Goal: Task Accomplishment & Management: Manage account settings

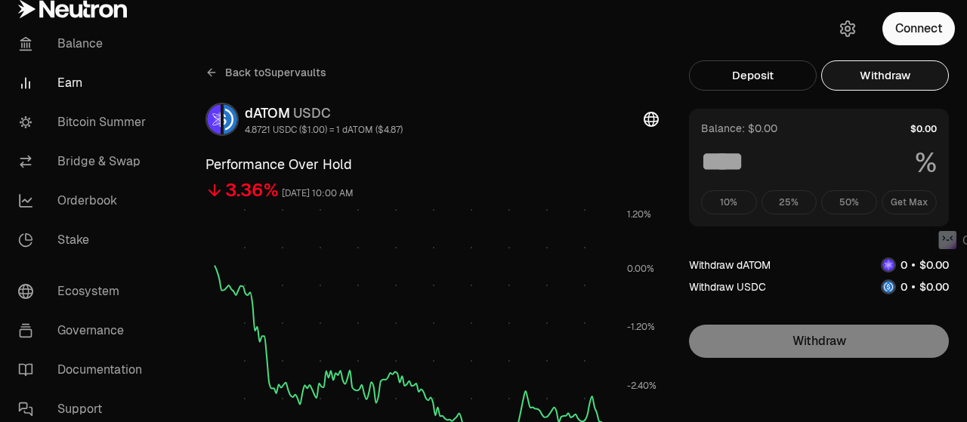
click at [925, 33] on button "Connect" at bounding box center [919, 28] width 73 height 33
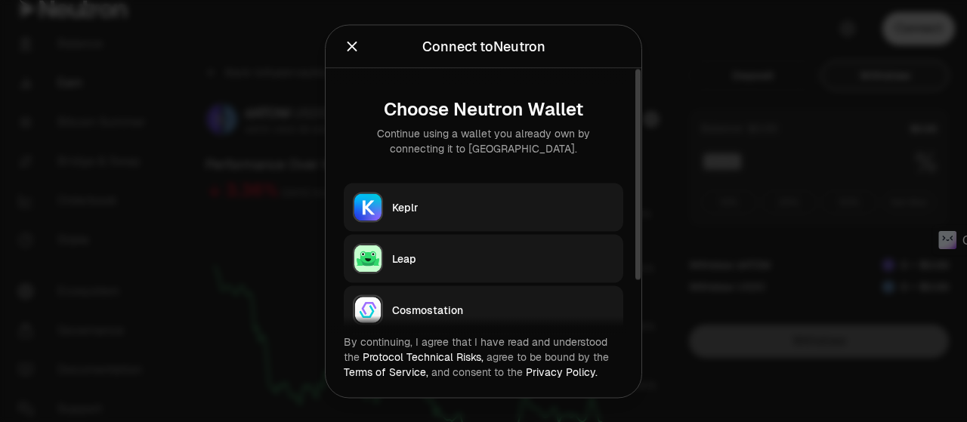
click at [446, 196] on button "Keplr" at bounding box center [484, 207] width 280 height 48
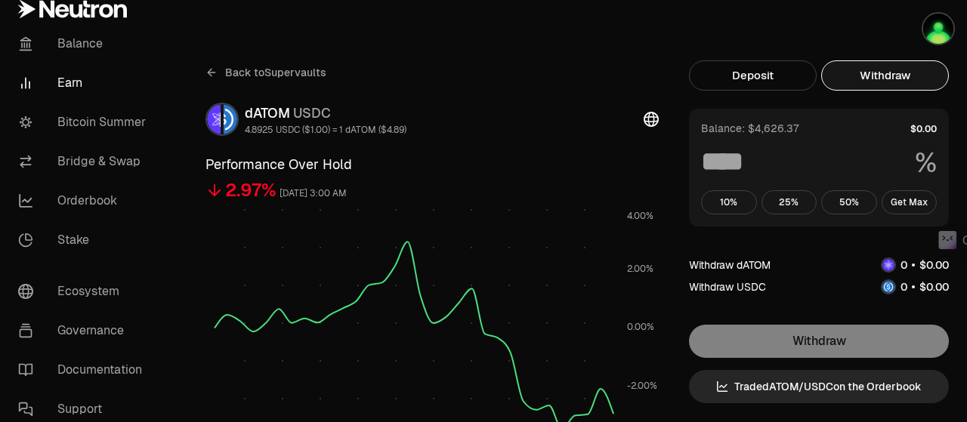
click at [860, 76] on button "Withdraw" at bounding box center [885, 75] width 128 height 30
click at [917, 199] on button "Get Max" at bounding box center [910, 202] width 56 height 24
type input "***"
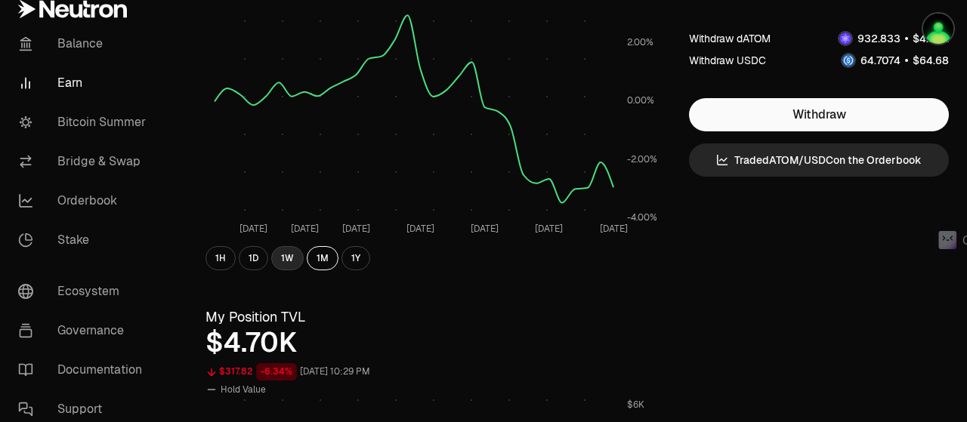
click at [278, 247] on button "1W" at bounding box center [287, 258] width 32 height 24
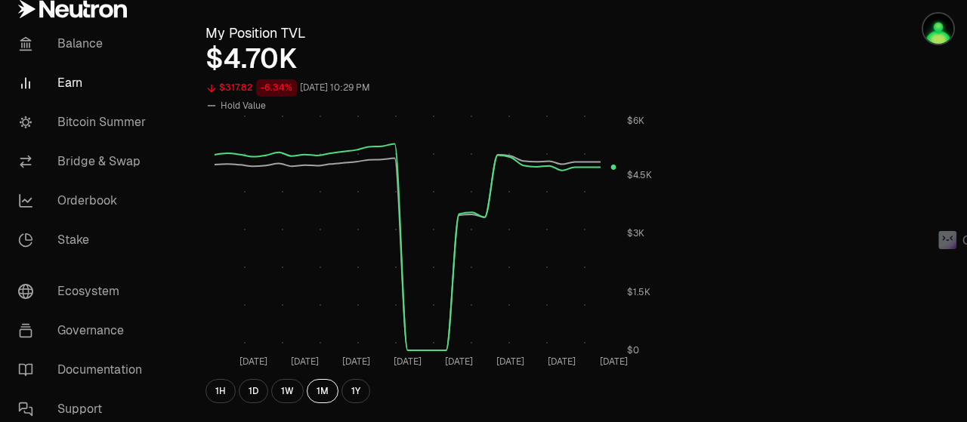
scroll to position [738, 0]
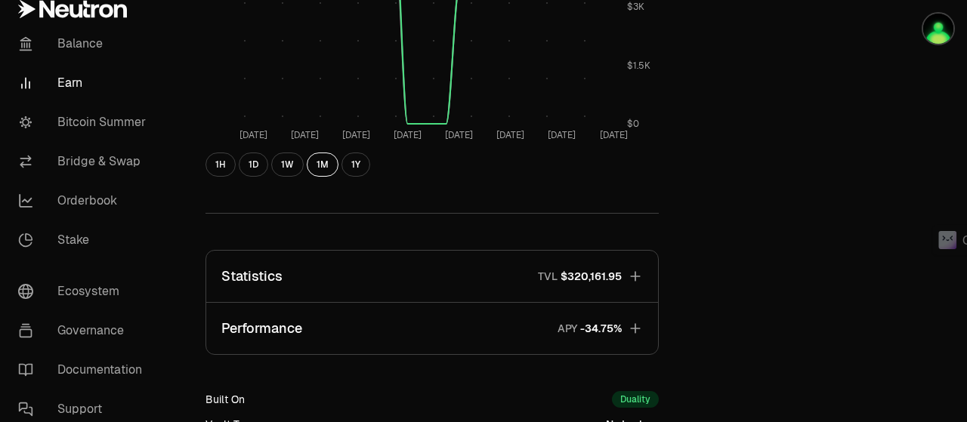
click at [638, 326] on icon "button" at bounding box center [635, 328] width 15 height 15
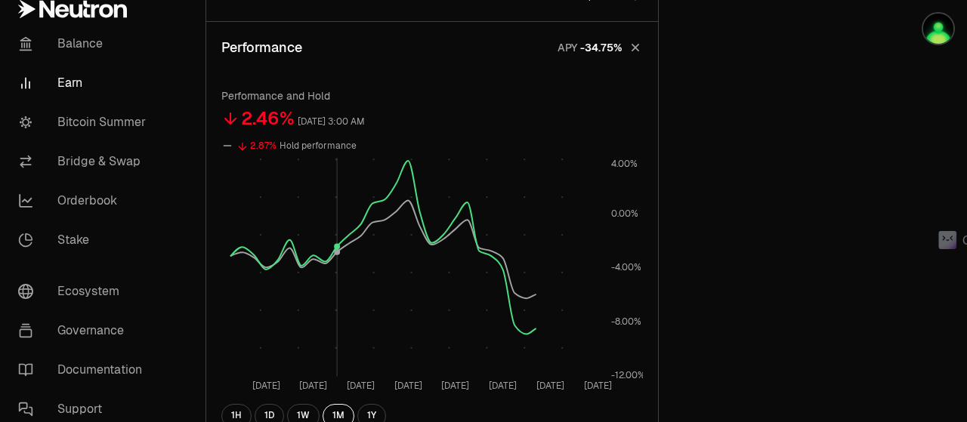
scroll to position [1191, 0]
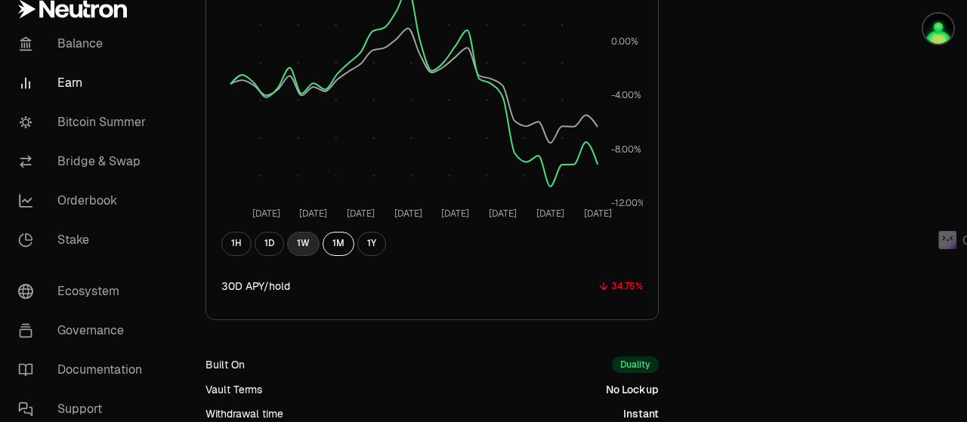
click at [301, 246] on button "1W" at bounding box center [303, 244] width 32 height 24
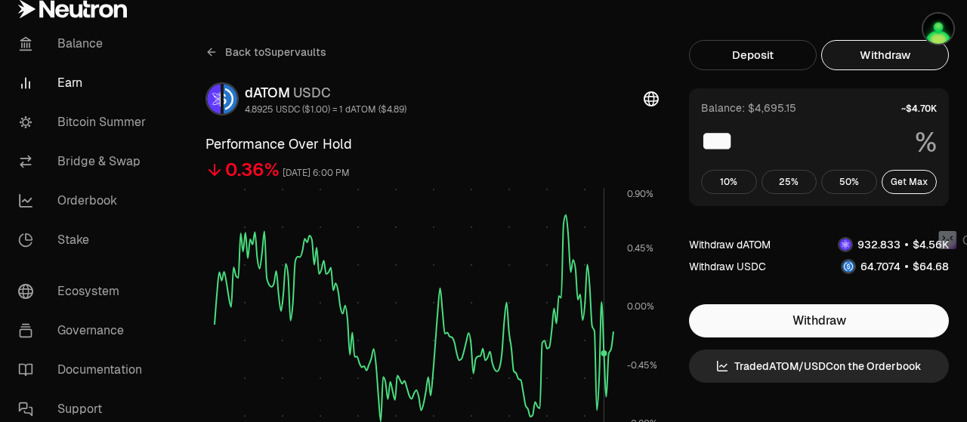
scroll to position [0, 0]
